Goal: Find contact information: Obtain details needed to contact an individual or organization

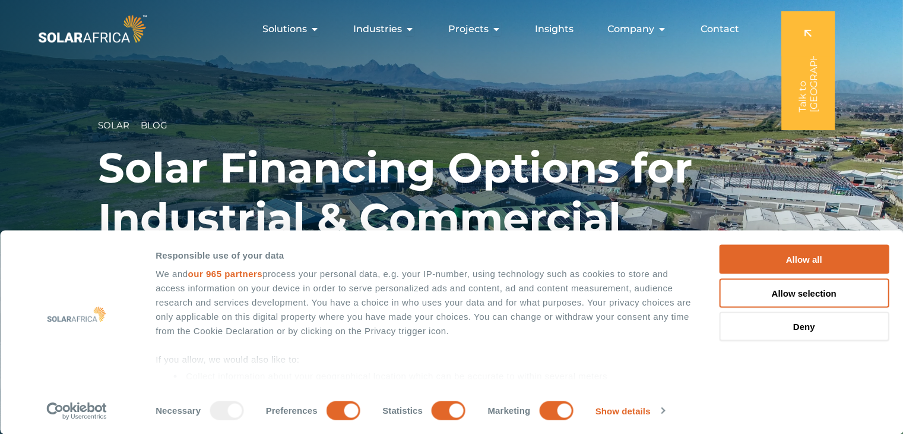
click at [752, 154] on h1 "Solar Financing Options for Industrial & Commercial" at bounding box center [451, 193] width 707 height 101
click at [793, 252] on button "Allow all" at bounding box center [804, 259] width 170 height 29
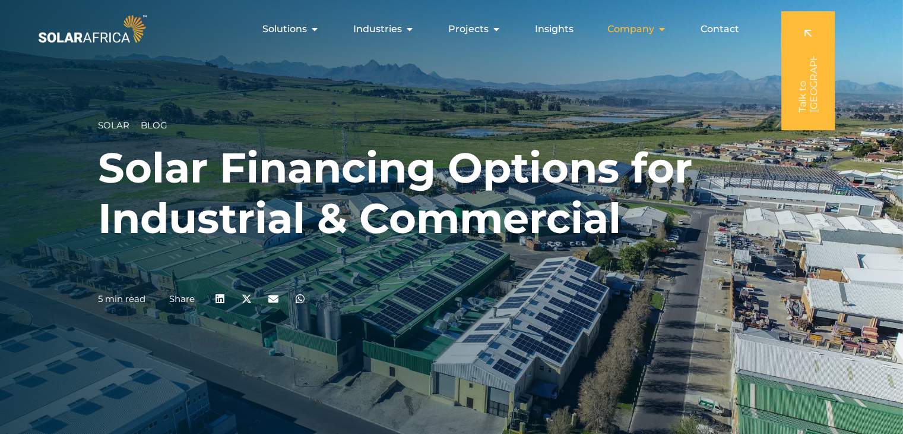
click at [665, 27] on icon "Menu" at bounding box center [662, 29] width 10 height 10
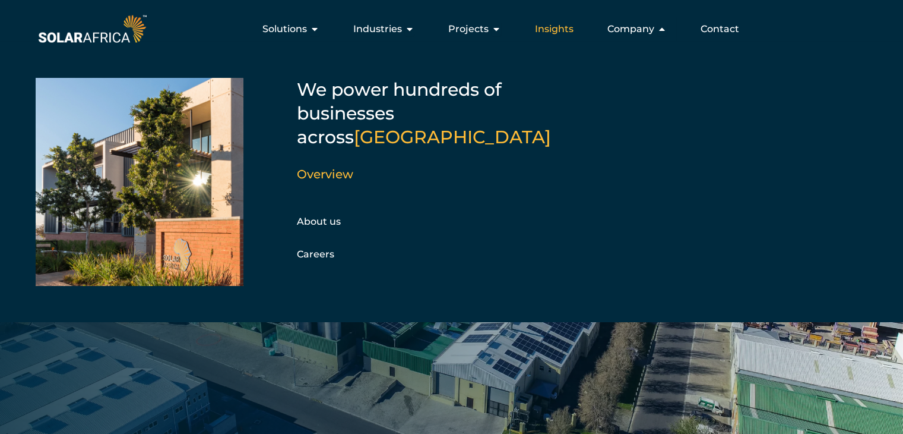
click at [557, 29] on span "Insights" at bounding box center [554, 29] width 39 height 14
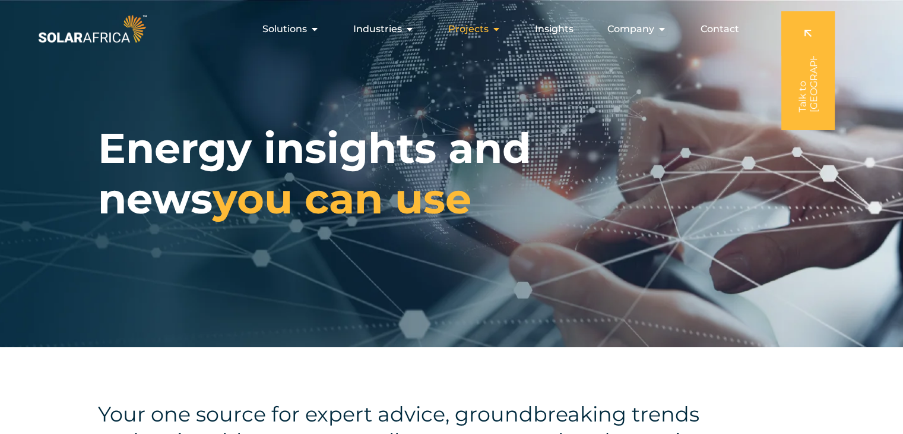
click at [492, 32] on div "Projects Close Projects Open Projects" at bounding box center [475, 29] width 72 height 24
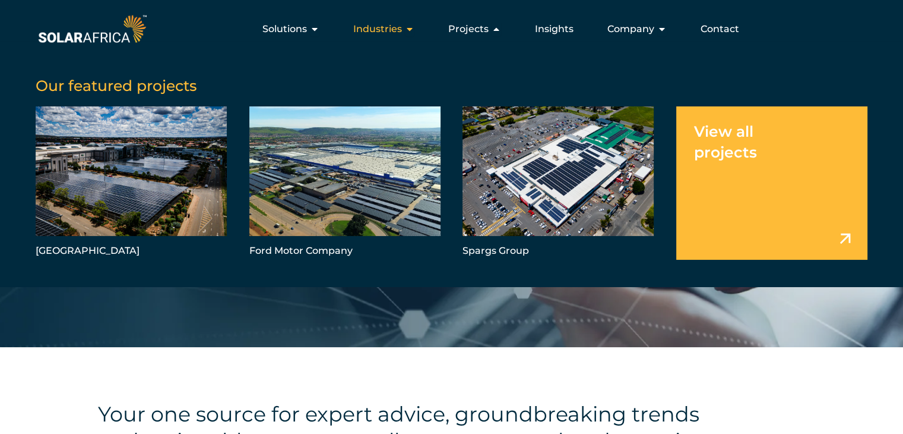
click at [411, 24] on icon "Menu" at bounding box center [410, 29] width 10 height 10
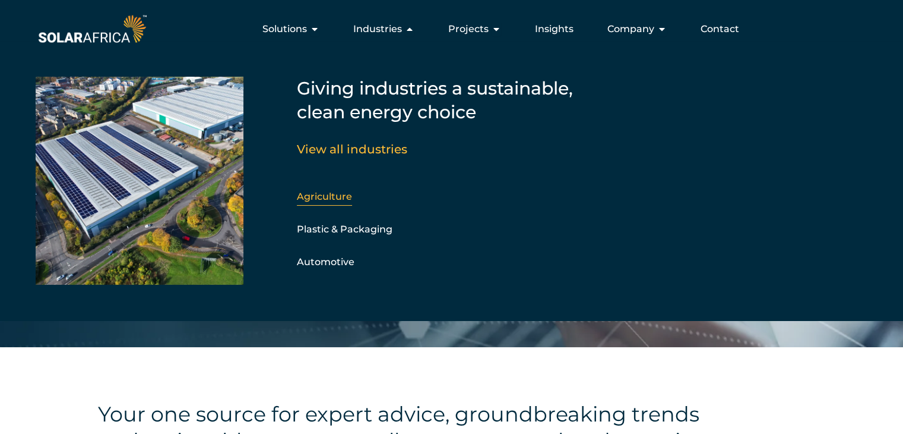
click at [336, 197] on link "Agriculture" at bounding box center [324, 196] width 55 height 11
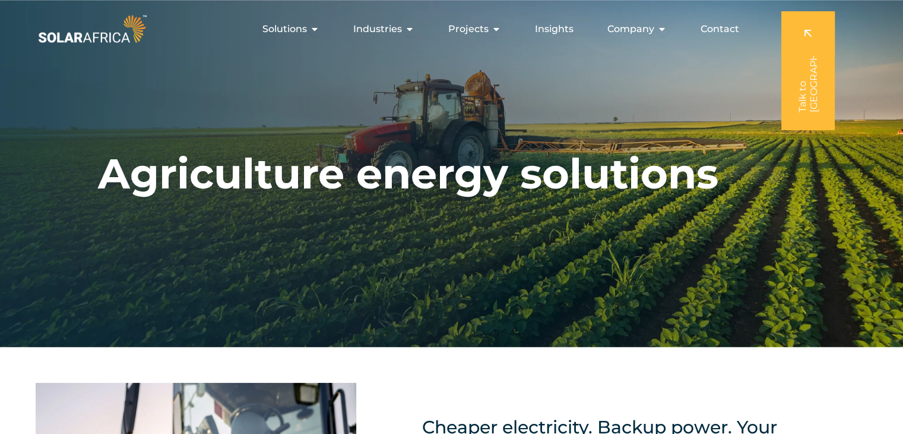
click at [336, 197] on h1 "Agriculture energy solutions" at bounding box center [408, 173] width 621 height 50
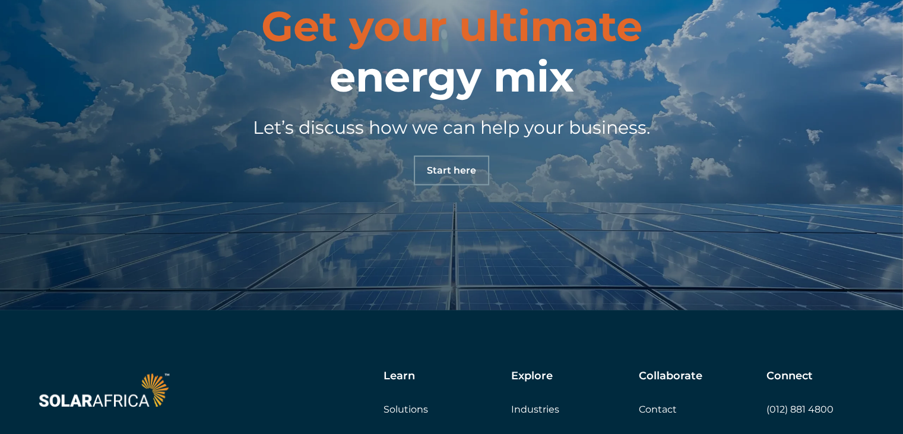
scroll to position [2942, 0]
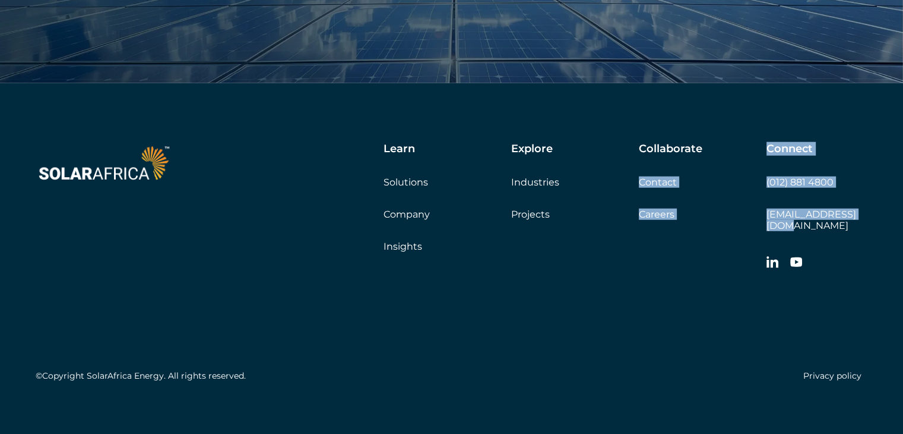
drag, startPoint x: 764, startPoint y: 211, endPoint x: 858, endPoint y: 215, distance: 94.5
click at [858, 215] on div "Learn Solutions Company Insights Explore Industries Projects Collaborate Contac…" at bounding box center [547, 209] width 640 height 133
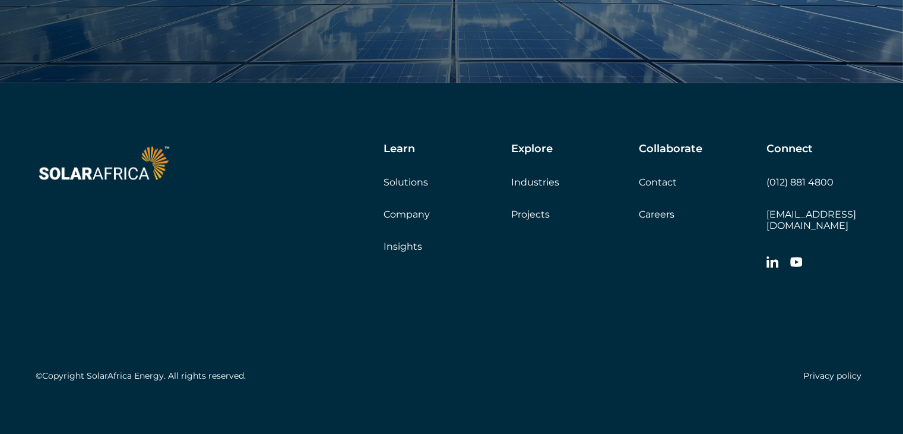
click at [859, 252] on div at bounding box center [817, 264] width 101 height 24
drag, startPoint x: 869, startPoint y: 211, endPoint x: 767, endPoint y: 213, distance: 102.2
click at [767, 213] on div "Learn Solutions Company Insights Explore Industries Projects Collaborate Contac…" at bounding box center [451, 264] width 903 height 363
copy link "[EMAIL_ADDRESS][DOMAIN_NAME]"
